Goal: Task Accomplishment & Management: Complete application form

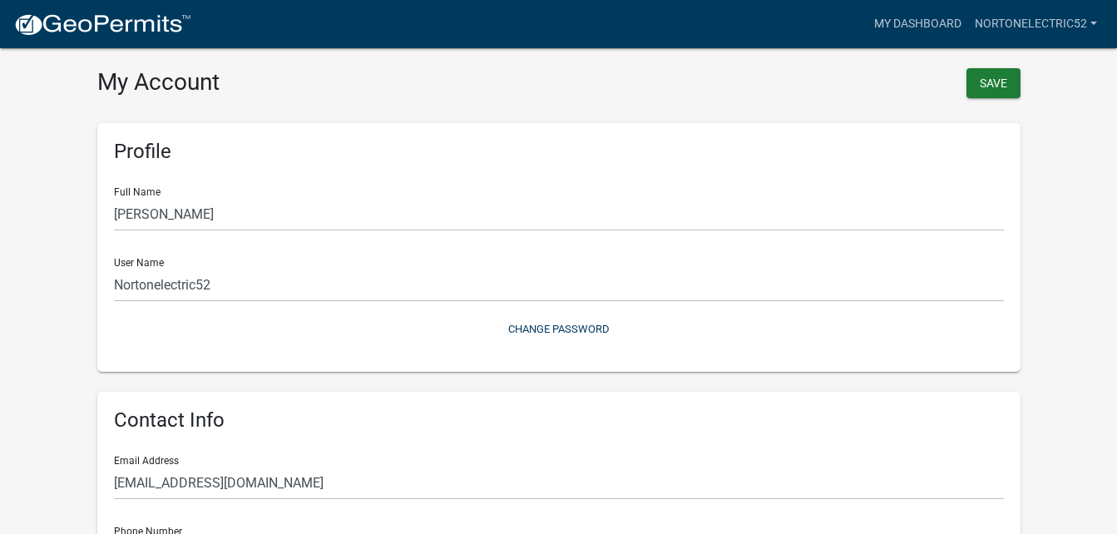
click at [65, 21] on img at bounding box center [102, 24] width 178 height 25
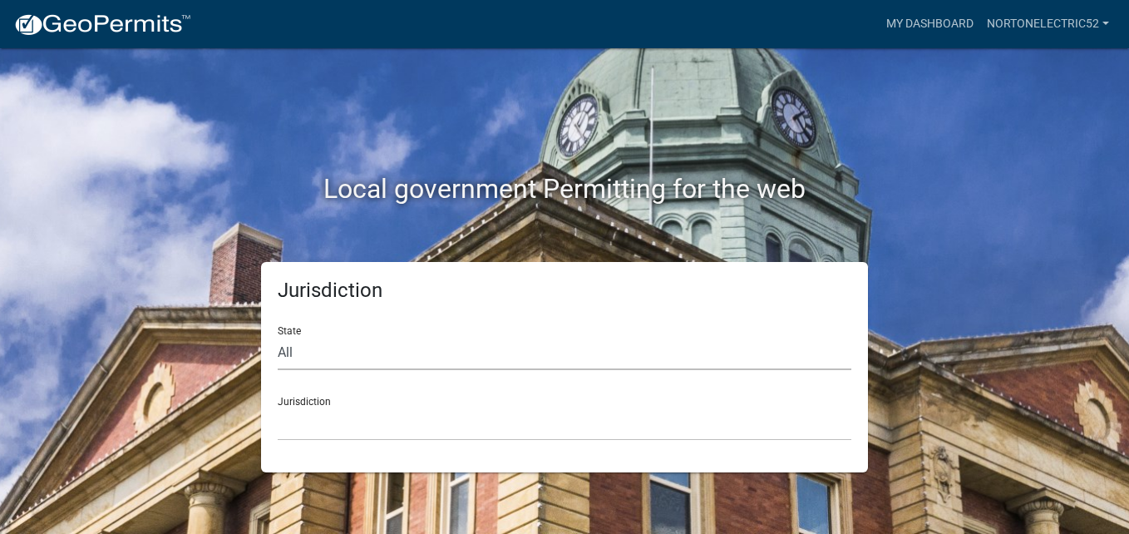
click at [304, 363] on select "All [US_STATE] [US_STATE] [US_STATE] [US_STATE] [US_STATE] [US_STATE] [US_STATE…" at bounding box center [565, 353] width 574 height 34
select select "[US_STATE]"
click at [278, 336] on select "All [US_STATE] [US_STATE] [US_STATE] [US_STATE] [US_STATE] [US_STATE] [US_STATE…" at bounding box center [565, 353] width 574 height 34
click at [308, 455] on div "Jurisdiction State All [US_STATE] [US_STATE] [US_STATE] [US_STATE] [US_STATE] […" at bounding box center [564, 367] width 607 height 210
click at [293, 434] on select "City of [GEOGRAPHIC_DATA], [US_STATE] City of [GEOGRAPHIC_DATA], [US_STATE] Cit…" at bounding box center [565, 424] width 574 height 34
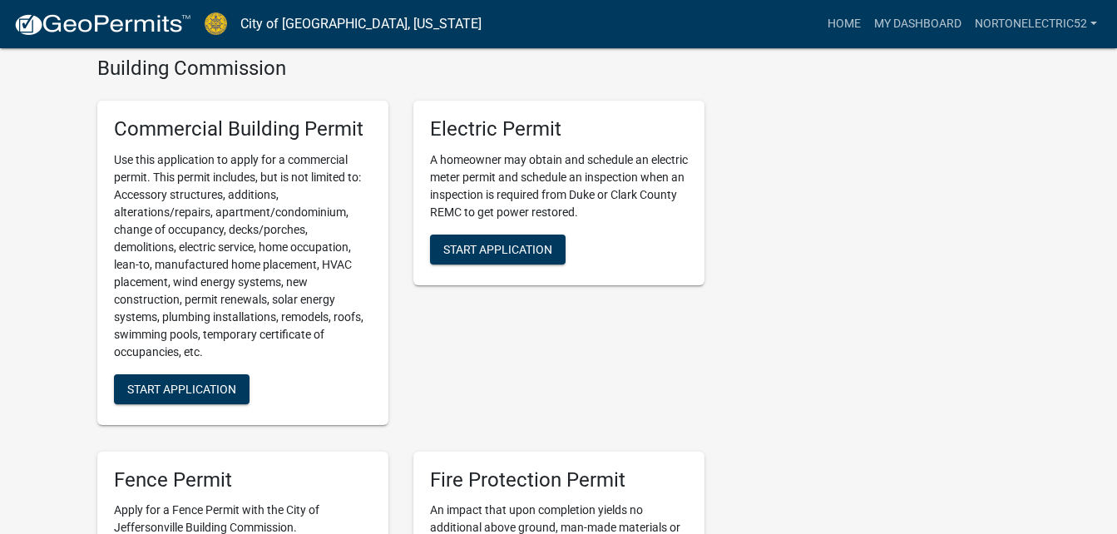
scroll to position [570, 0]
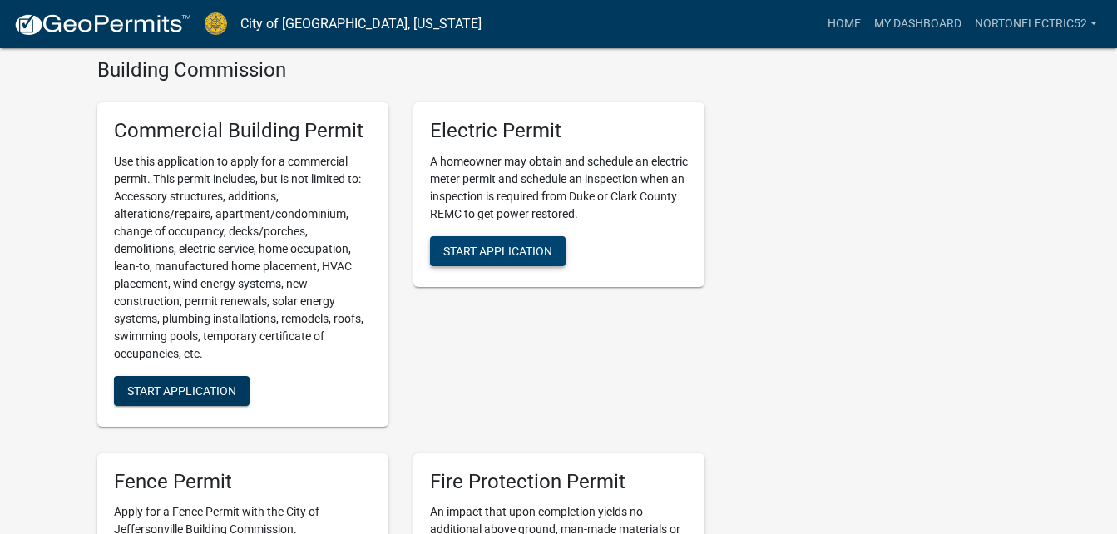
click at [452, 248] on span "Start Application" at bounding box center [497, 250] width 109 height 13
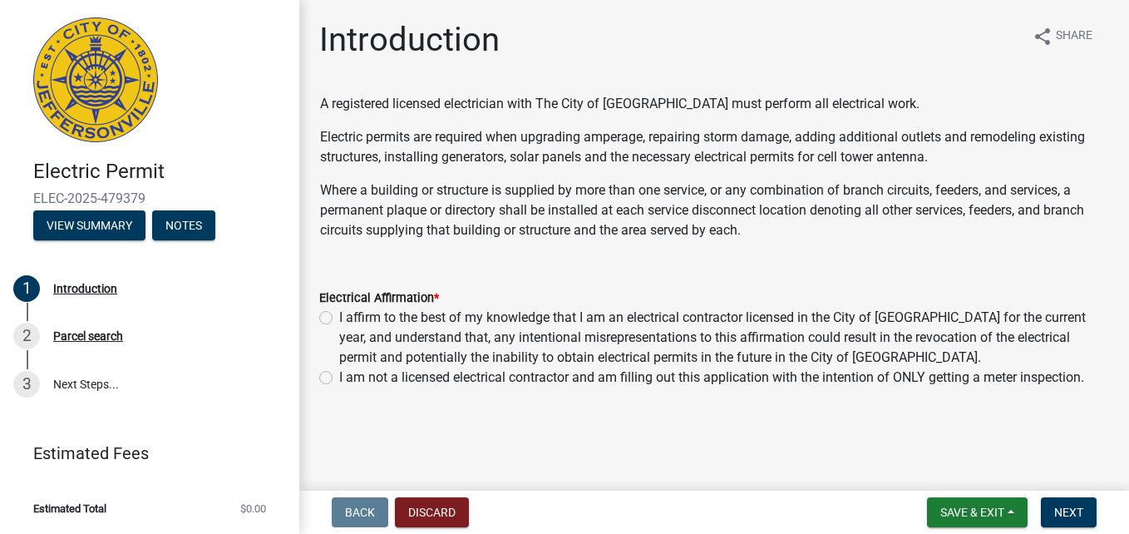
click at [339, 319] on label "I affirm to the best of my knowledge that I am an electrical contractor license…" at bounding box center [724, 338] width 770 height 60
click at [339, 319] on input "I affirm to the best of my knowledge that I am an electrical contractor license…" at bounding box center [344, 313] width 11 height 11
radio input "true"
click at [1065, 517] on span "Next" at bounding box center [1069, 512] width 29 height 13
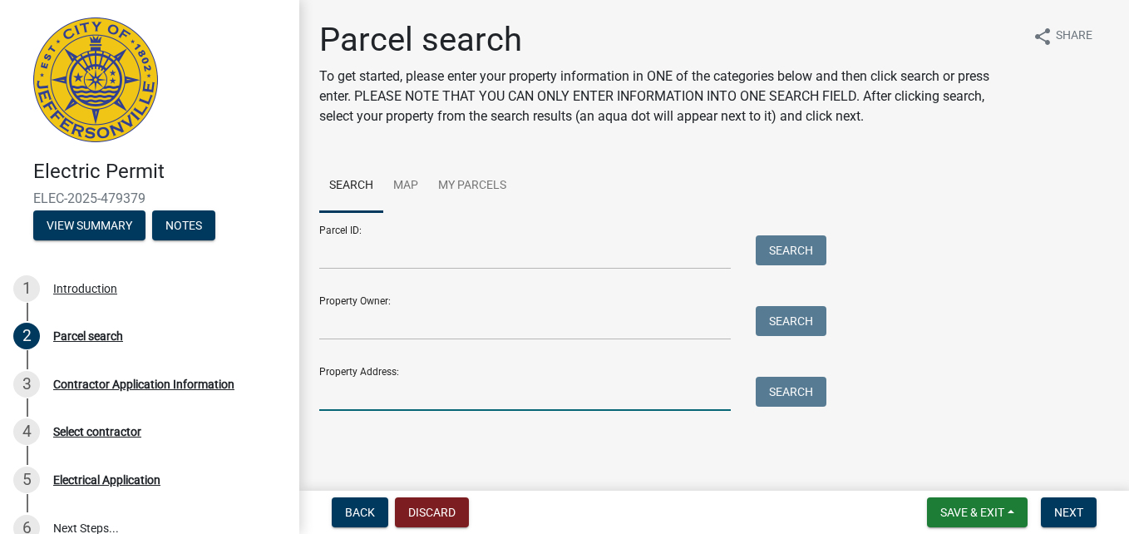
click at [372, 400] on input "Property Address:" at bounding box center [525, 394] width 412 height 34
click at [784, 395] on button "Search" at bounding box center [791, 392] width 71 height 30
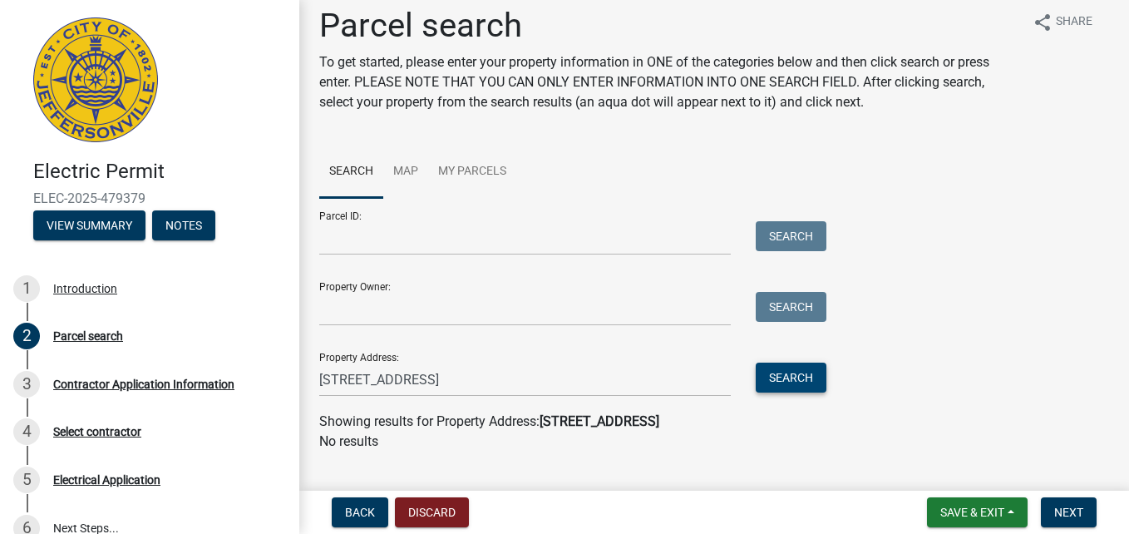
scroll to position [9, 0]
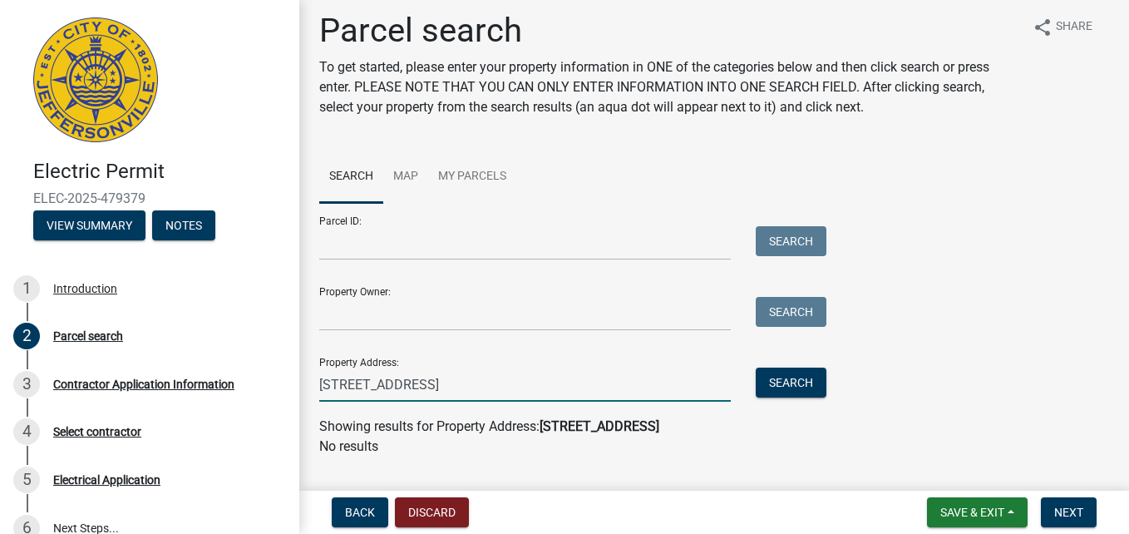
click at [460, 386] on input "[STREET_ADDRESS]" at bounding box center [525, 385] width 412 height 34
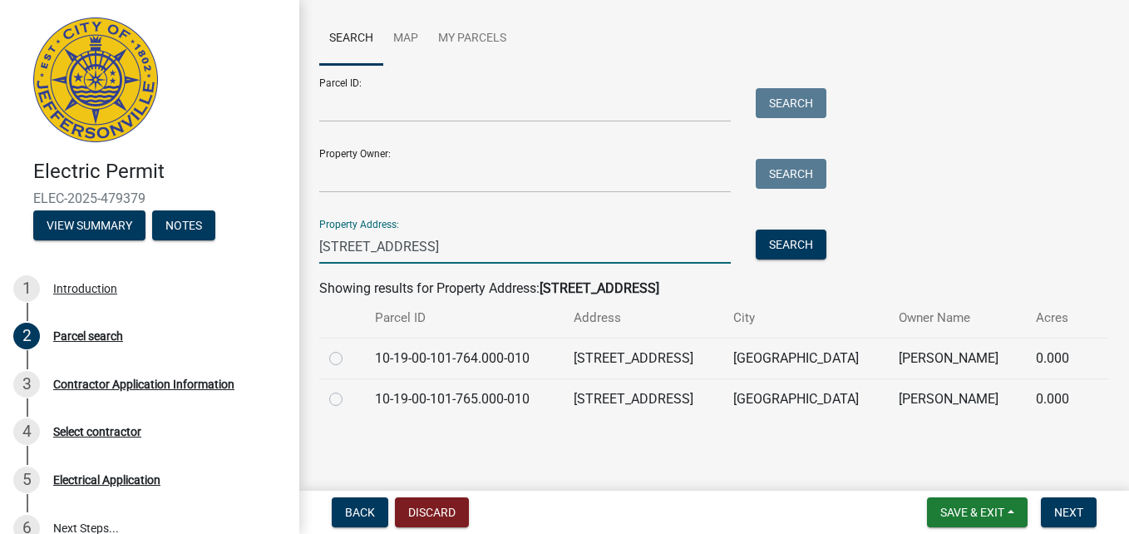
type input "[STREET_ADDRESS]"
click at [349, 348] on label at bounding box center [349, 348] width 0 height 0
click at [349, 359] on input "radio" at bounding box center [354, 353] width 11 height 11
radio input "true"
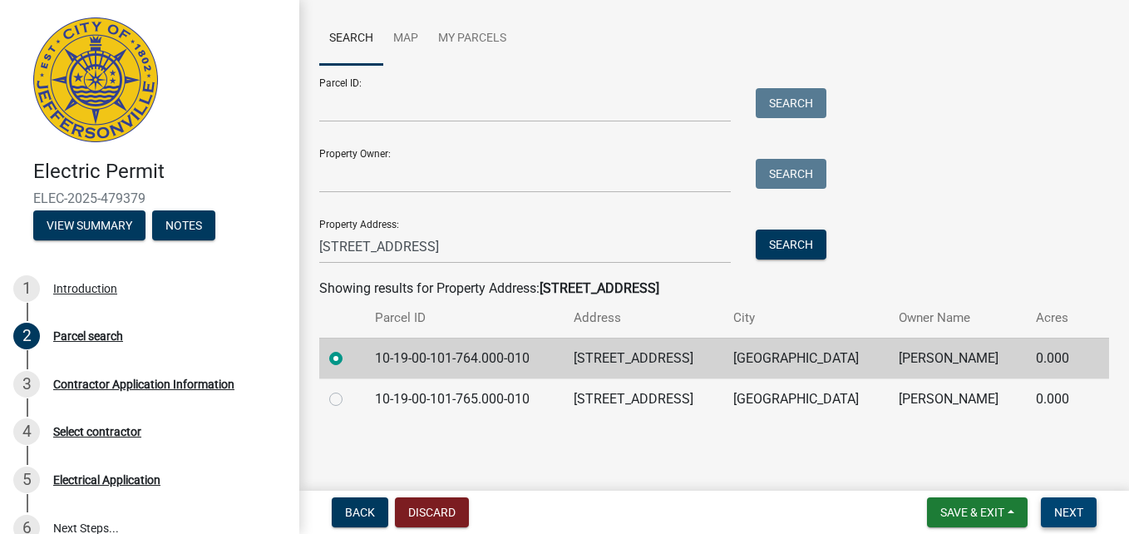
click at [1059, 515] on span "Next" at bounding box center [1069, 512] width 29 height 13
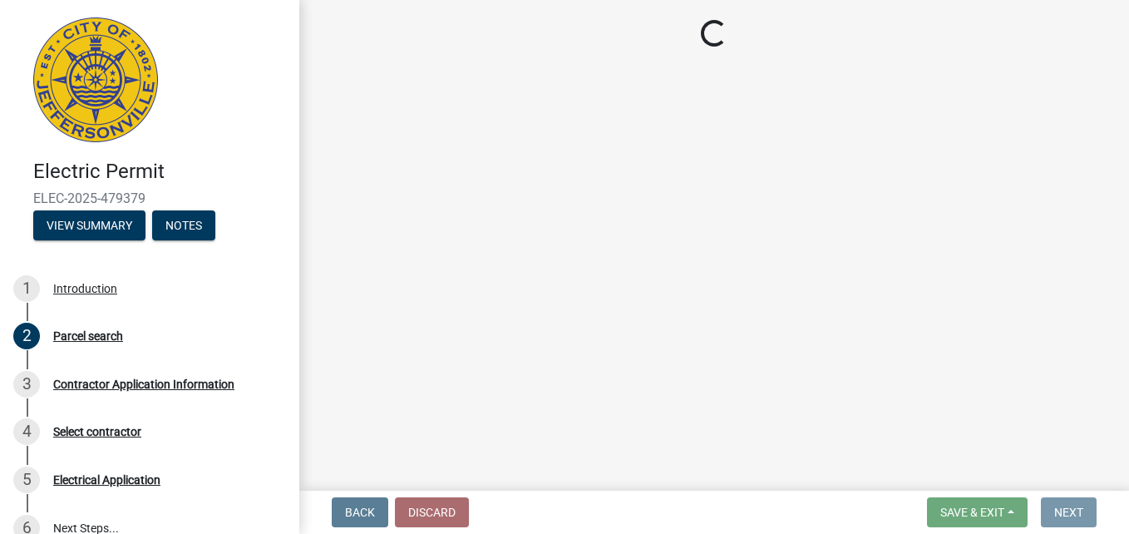
scroll to position [0, 0]
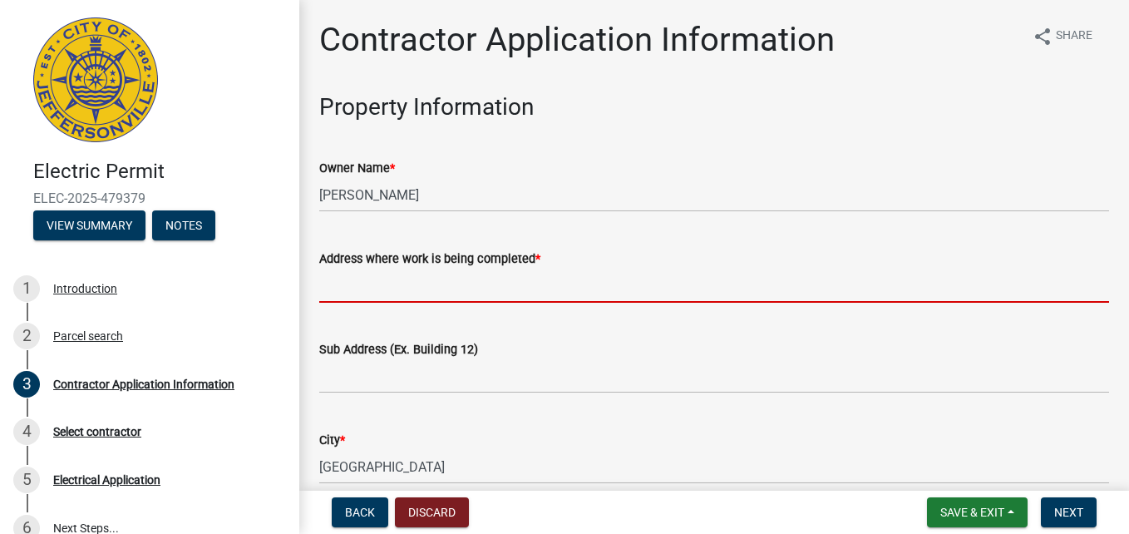
click at [367, 287] on input "Address where work is being completed *" at bounding box center [714, 286] width 790 height 34
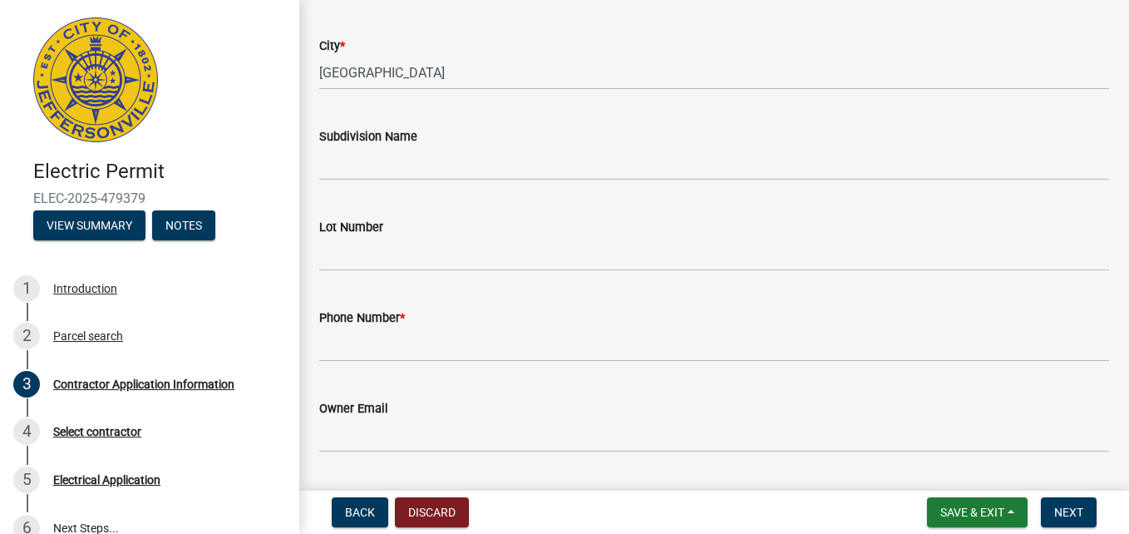
scroll to position [398, 0]
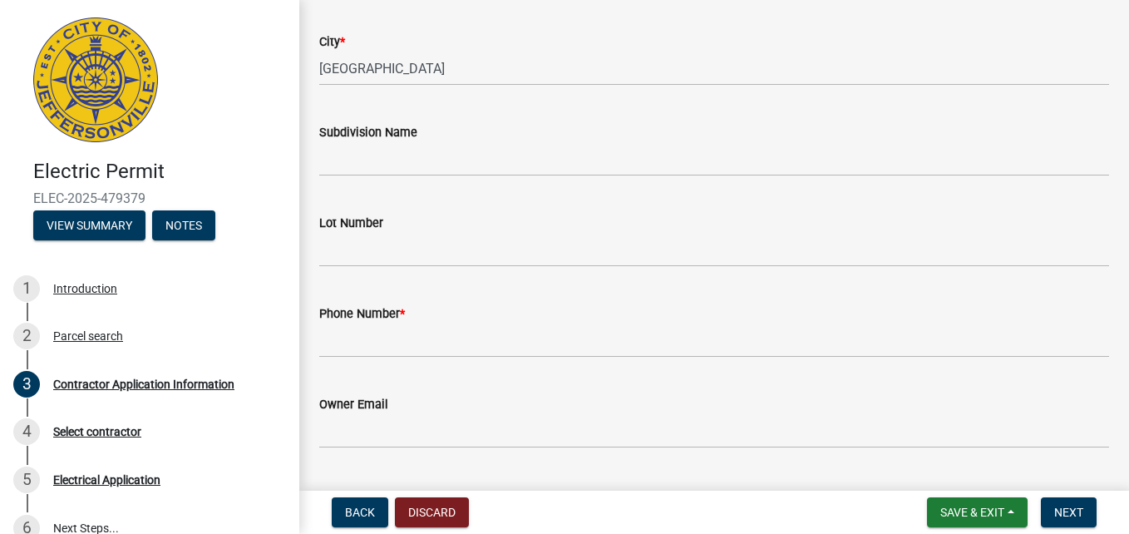
type input "[STREET_ADDRESS]"
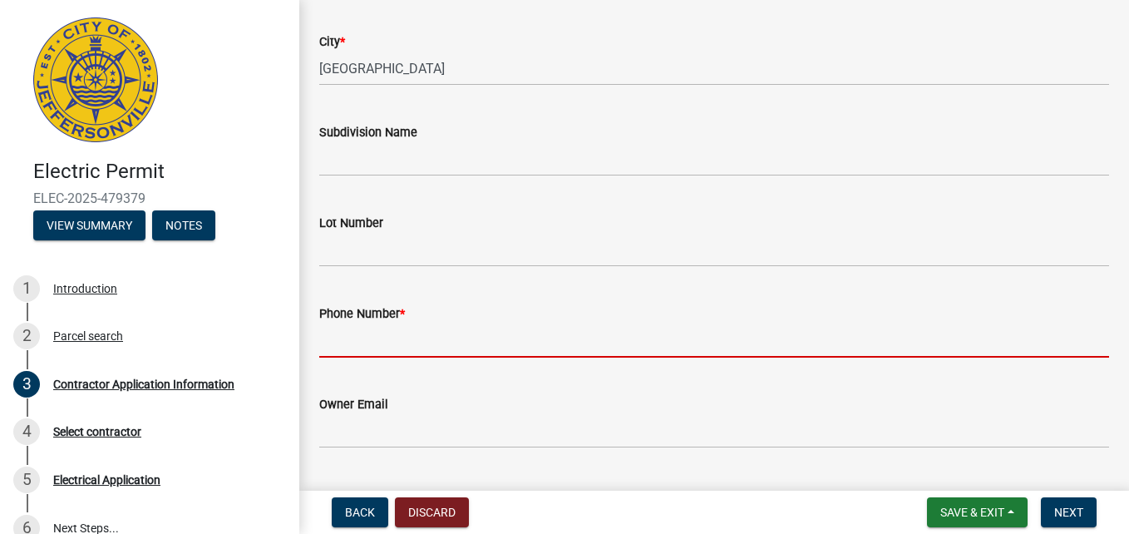
click at [352, 343] on input "Phone Number *" at bounding box center [714, 341] width 790 height 34
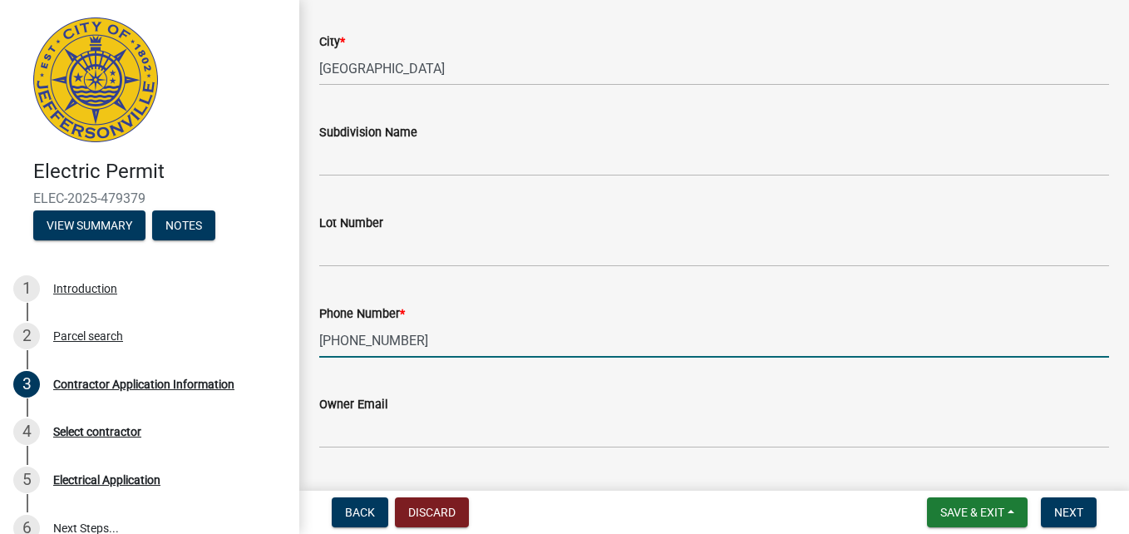
type input "[PHONE_NUMBER]"
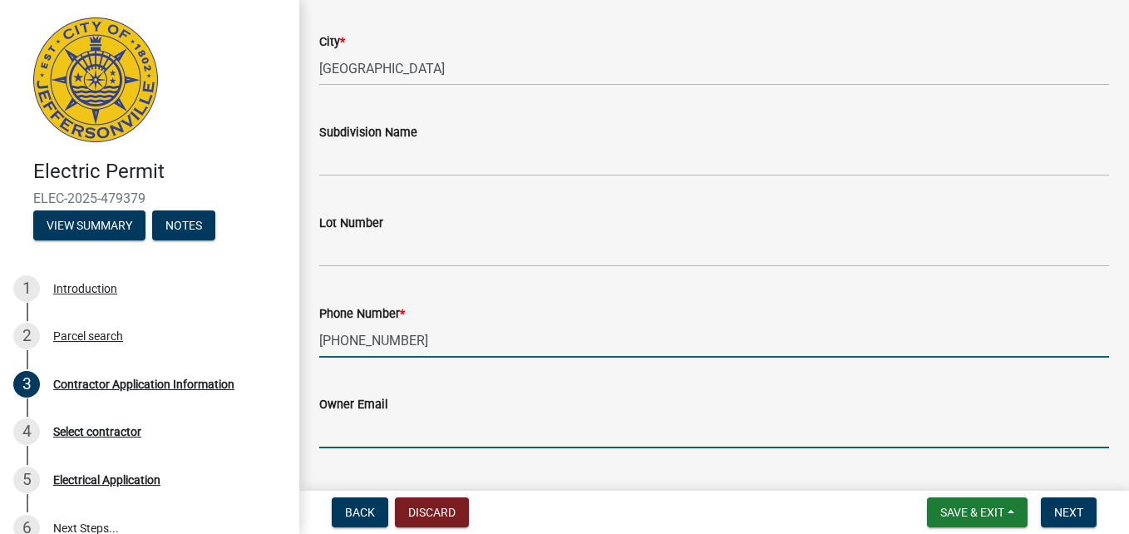
click at [360, 434] on input "Owner Email" at bounding box center [714, 431] width 790 height 34
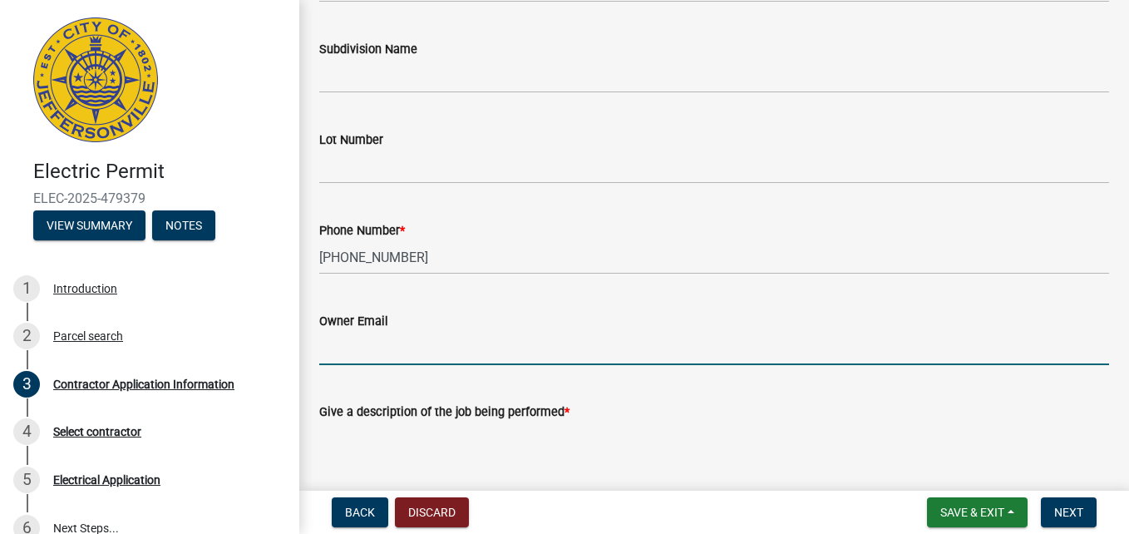
scroll to position [487, 0]
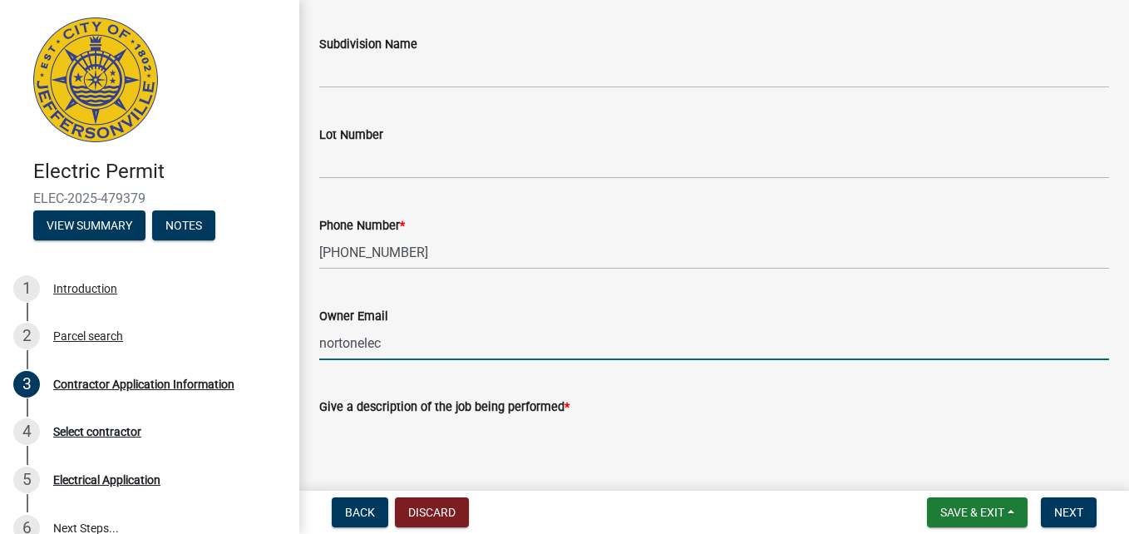
type input "[EMAIL_ADDRESS][DOMAIN_NAME]"
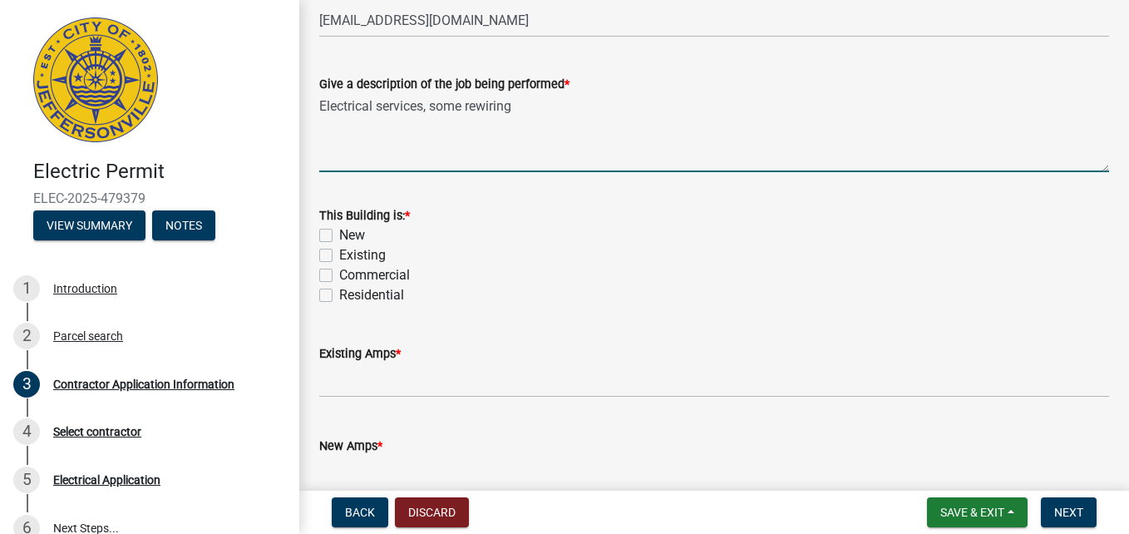
scroll to position [810, 0]
type textarea "Electrical services, some rewiring"
click at [339, 294] on label "Residential" at bounding box center [371, 294] width 65 height 20
click at [339, 294] on input "Residential" at bounding box center [344, 289] width 11 height 11
checkbox input "true"
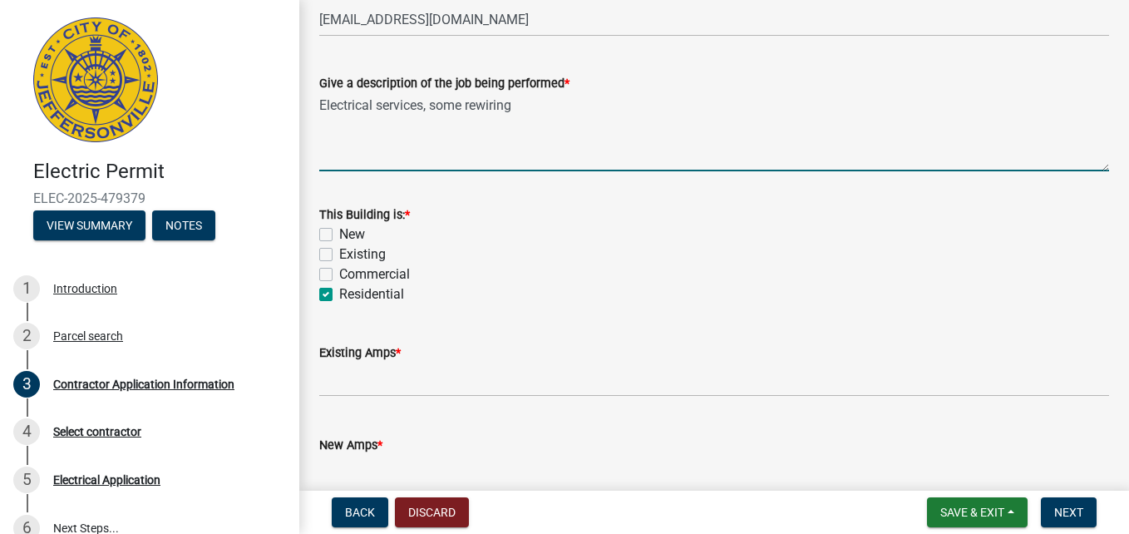
checkbox input "false"
checkbox input "true"
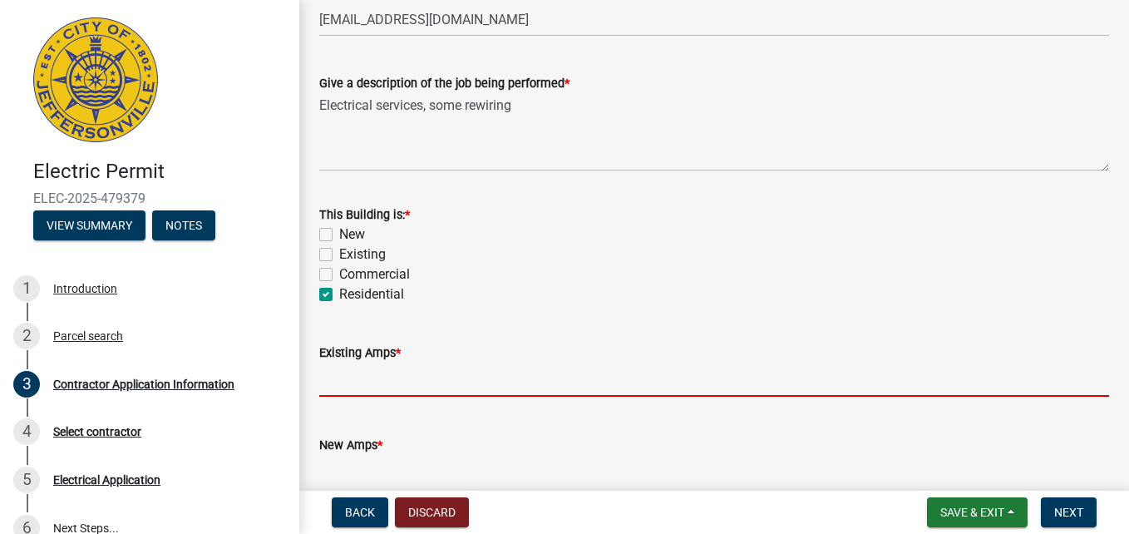
click at [339, 380] on input "text" at bounding box center [714, 380] width 790 height 34
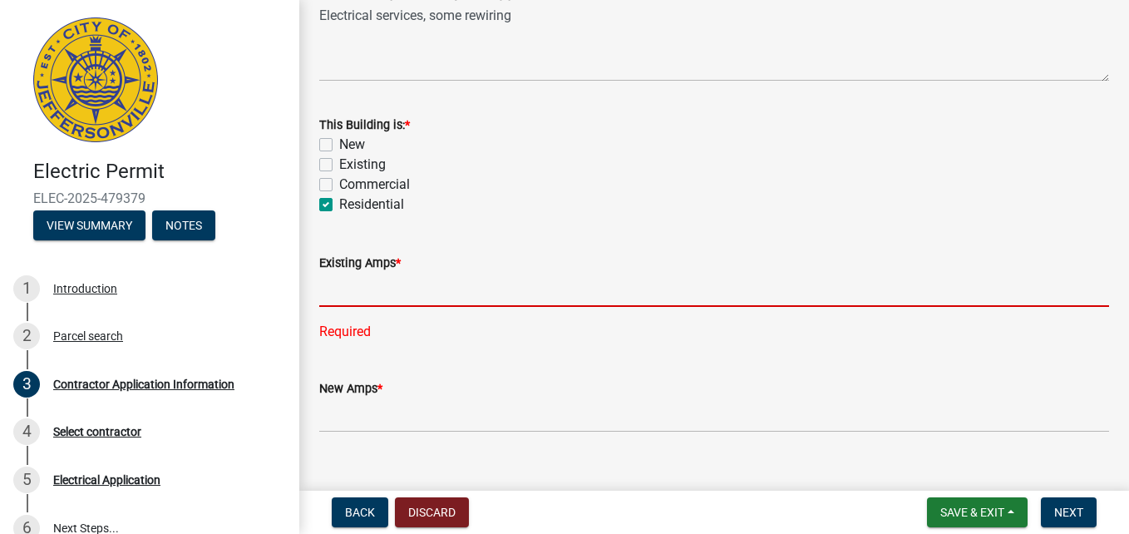
scroll to position [928, 0]
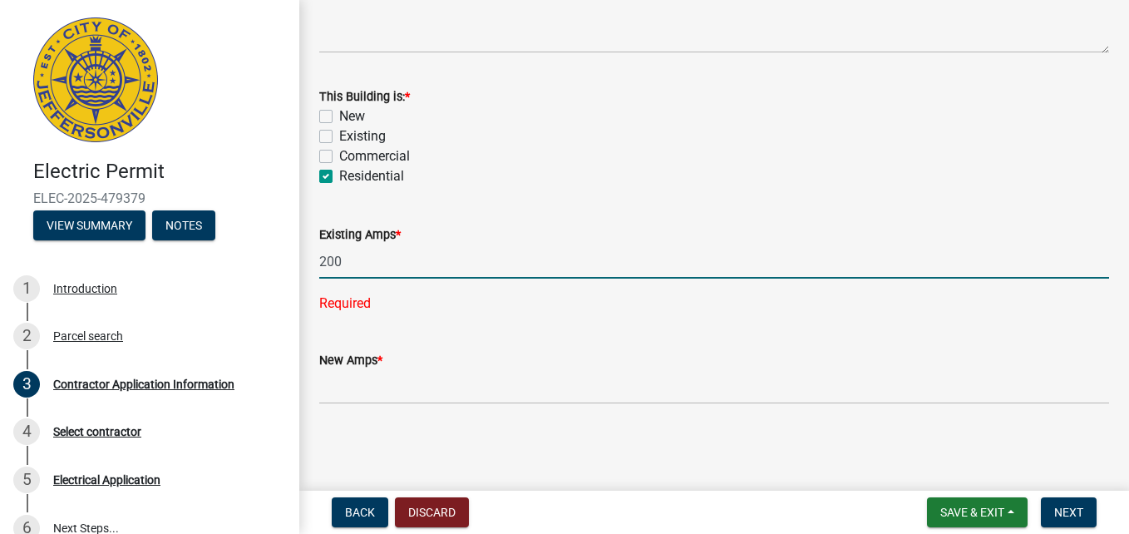
type input "200"
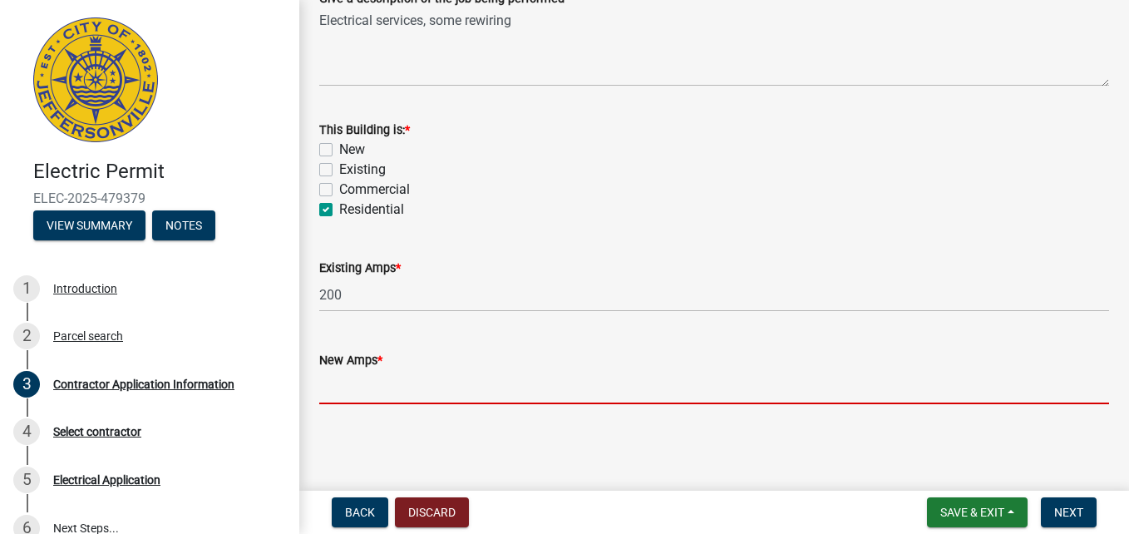
click at [589, 383] on input "text" at bounding box center [714, 387] width 790 height 34
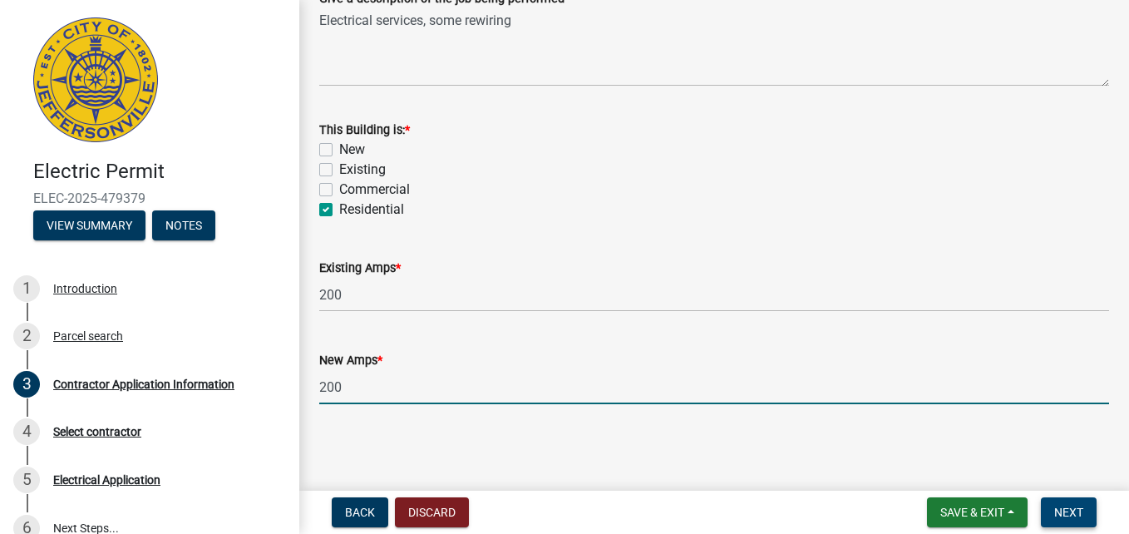
type input "200"
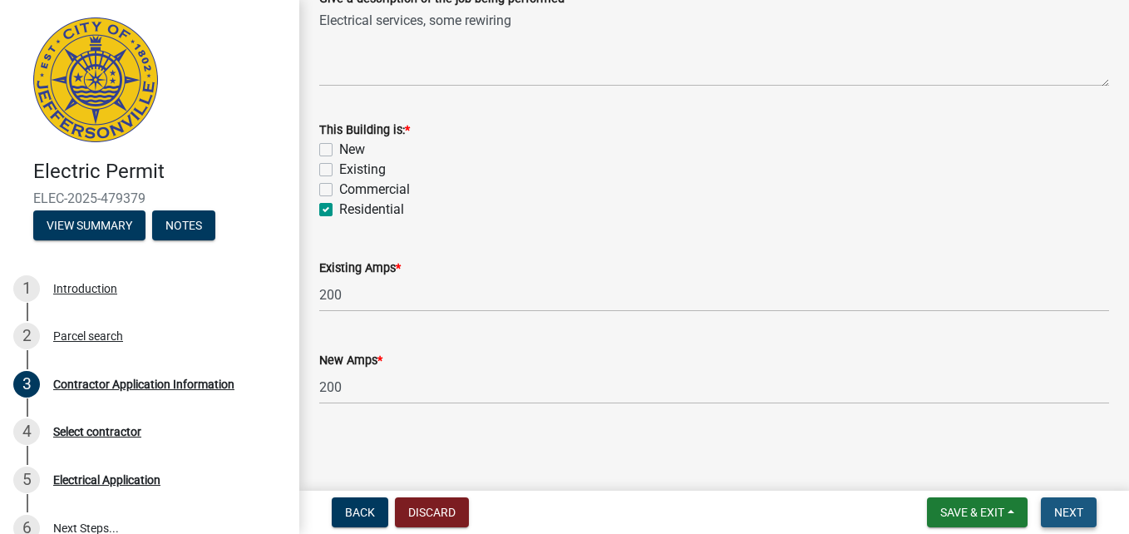
click at [1065, 504] on button "Next" at bounding box center [1069, 512] width 56 height 30
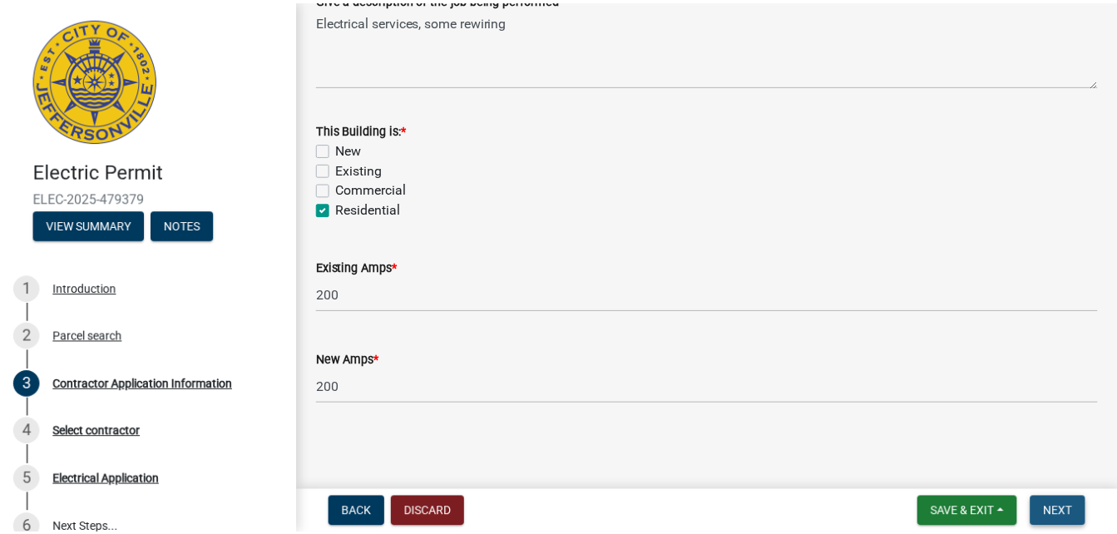
scroll to position [0, 0]
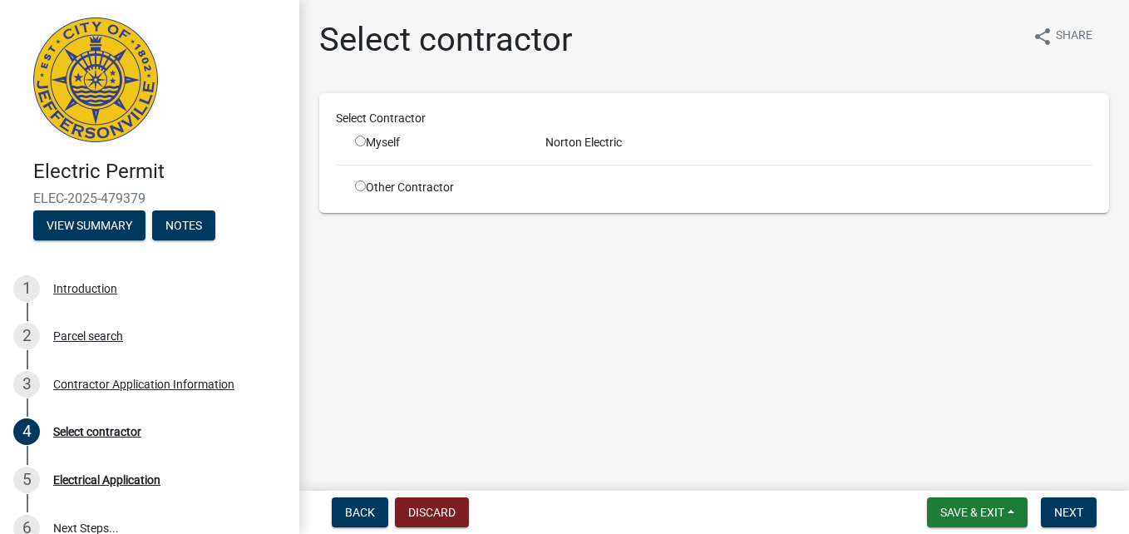
click at [362, 142] on input "radio" at bounding box center [360, 141] width 11 height 11
radio input "true"
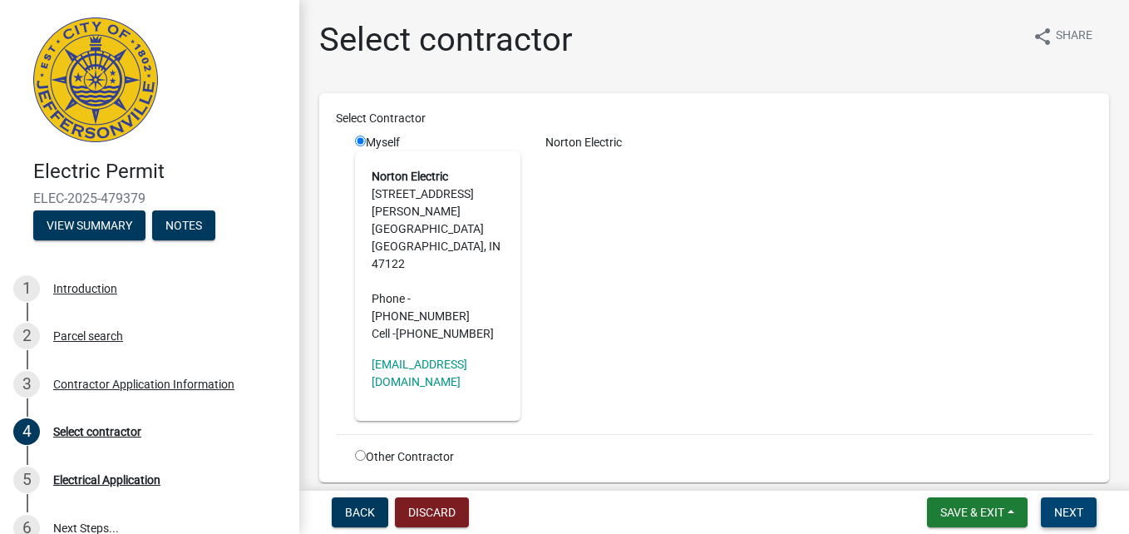
click at [1062, 506] on span "Next" at bounding box center [1069, 512] width 29 height 13
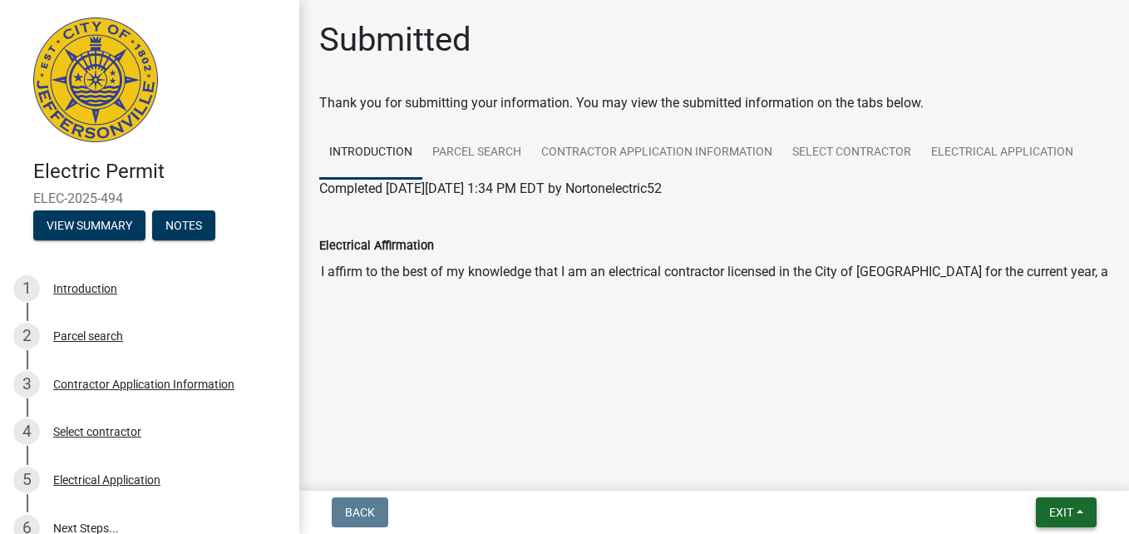
click at [1062, 506] on span "Exit" at bounding box center [1062, 512] width 24 height 13
click at [1022, 469] on button "Save & Exit" at bounding box center [1030, 469] width 133 height 40
